Goal: Task Accomplishment & Management: Manage account settings

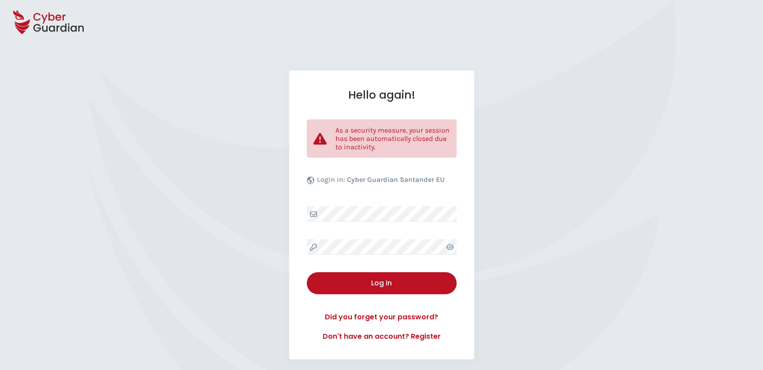
select select "English"
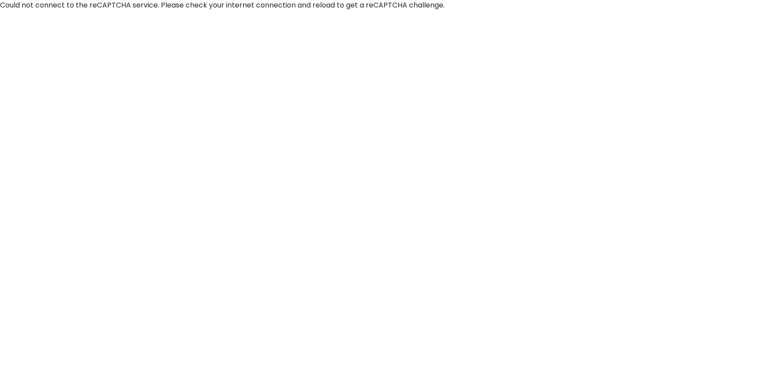
select select "English"
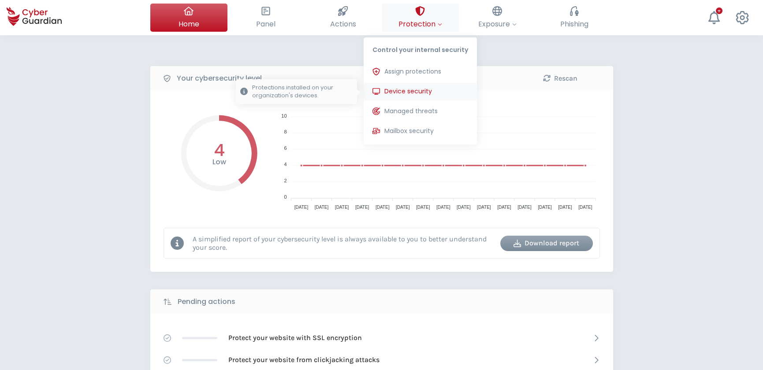
click at [413, 89] on span "Device security" at bounding box center [408, 91] width 48 height 9
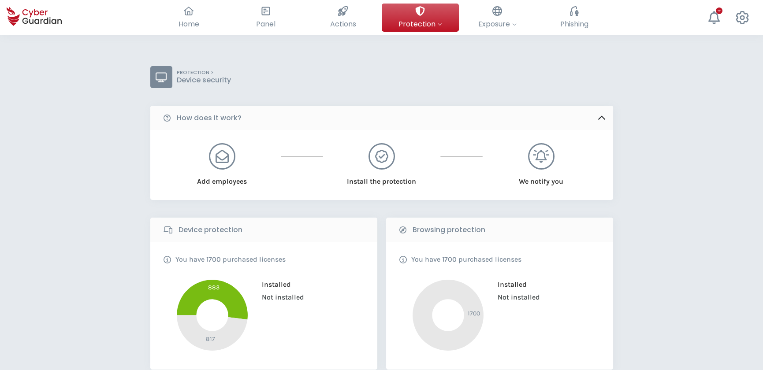
scroll to position [160, 0]
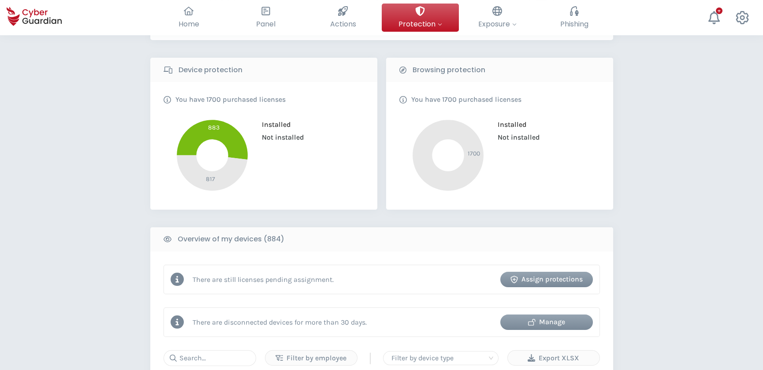
click at [554, 321] on div "Manage" at bounding box center [546, 322] width 79 height 11
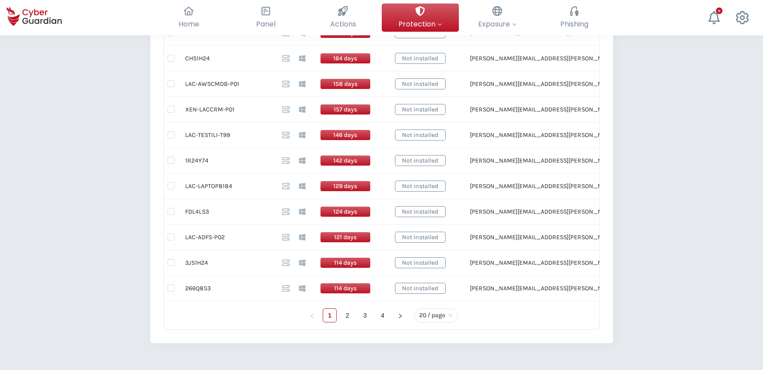
scroll to position [601, 0]
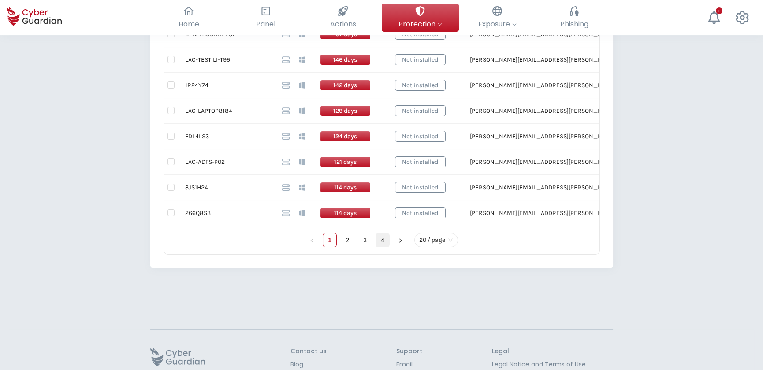
drag, startPoint x: 669, startPoint y: 205, endPoint x: 384, endPoint y: 238, distance: 286.3
click at [384, 238] on link "4" at bounding box center [382, 240] width 13 height 13
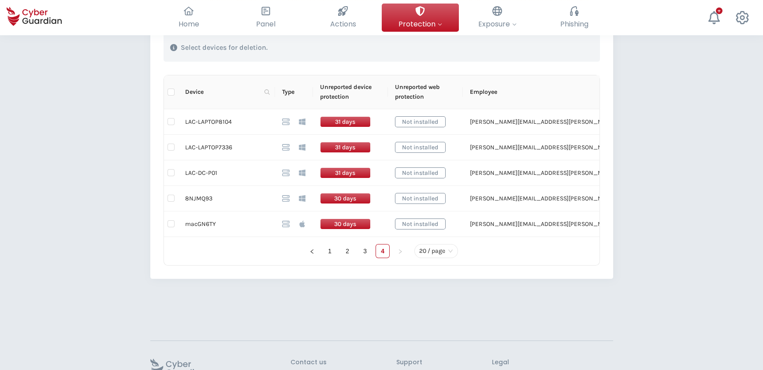
scroll to position [200, 0]
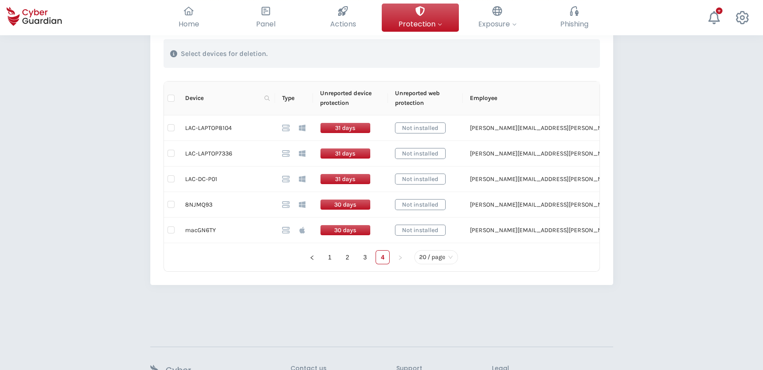
click at [711, 171] on div "Back Devices disconnected for >30 days (65) This table shows installed devices …" at bounding box center [381, 138] width 763 height 606
